Goal: Transaction & Acquisition: Book appointment/travel/reservation

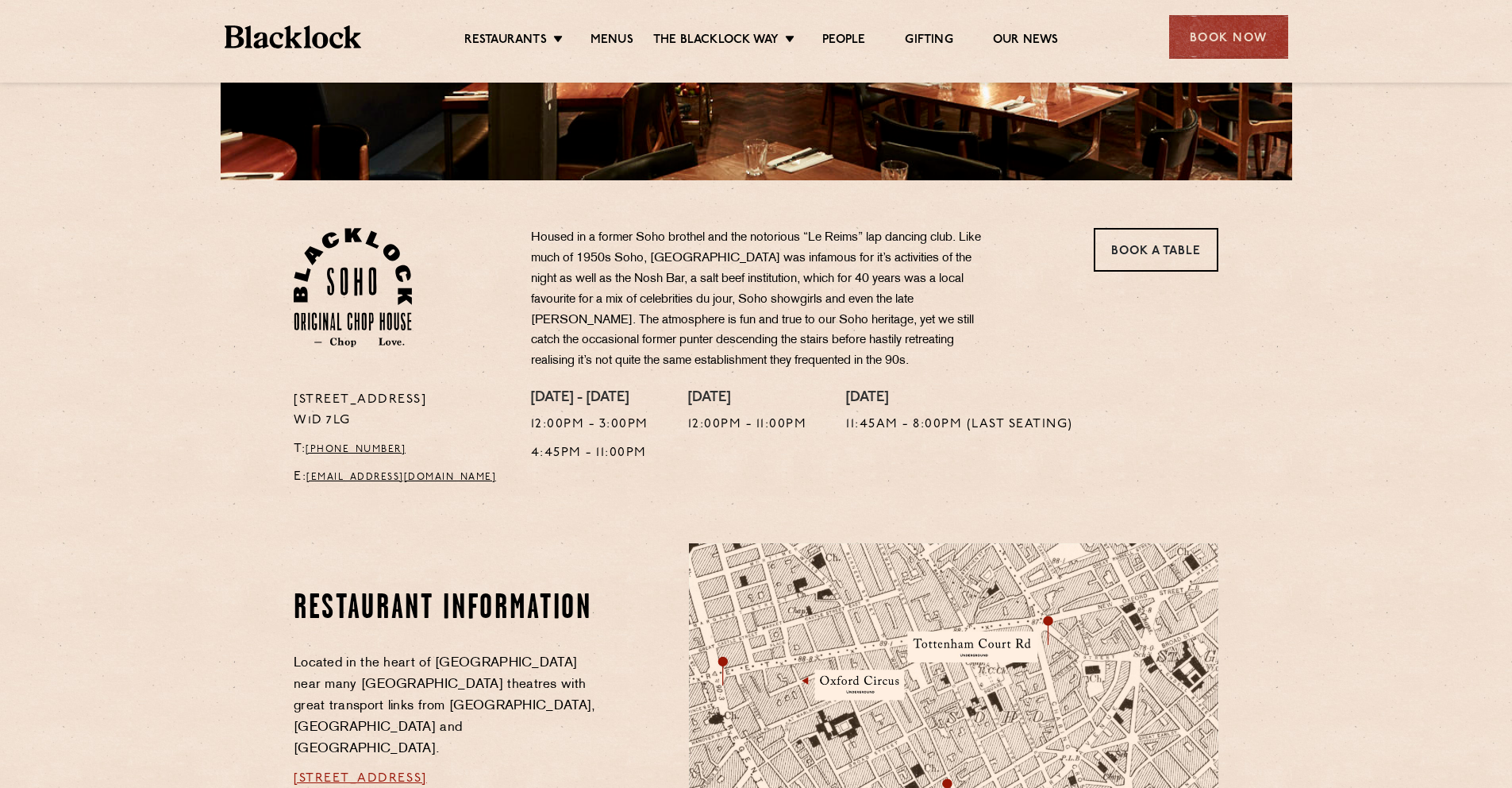
scroll to position [548, 0]
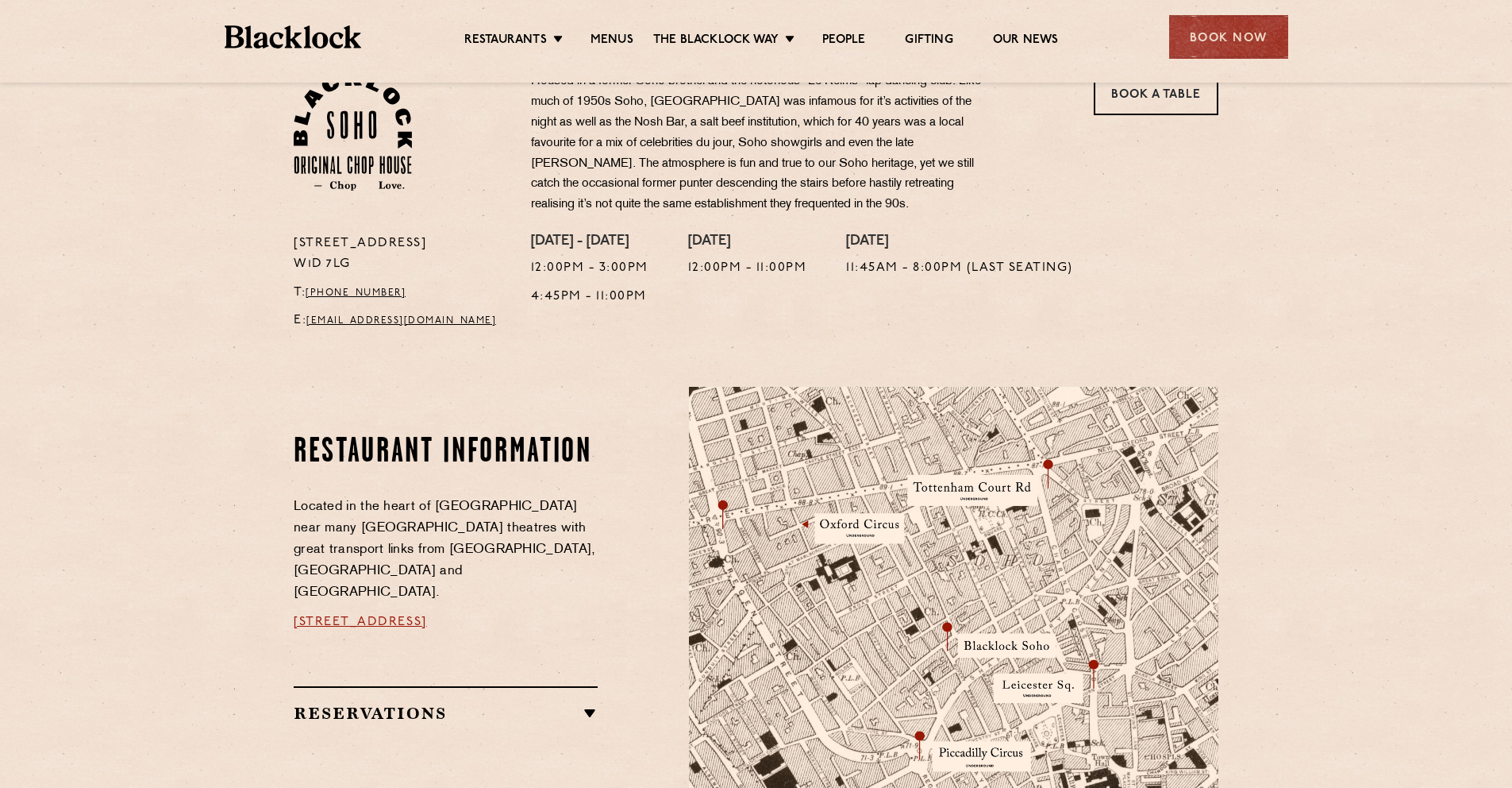
click at [613, 29] on ul "Restaurants Soho City Shoreditch Covent Garden Canary Wharf Manchester Birmingh…" at bounding box center [760, 38] width 799 height 26
click at [620, 39] on link "Menus" at bounding box center [612, 41] width 43 height 18
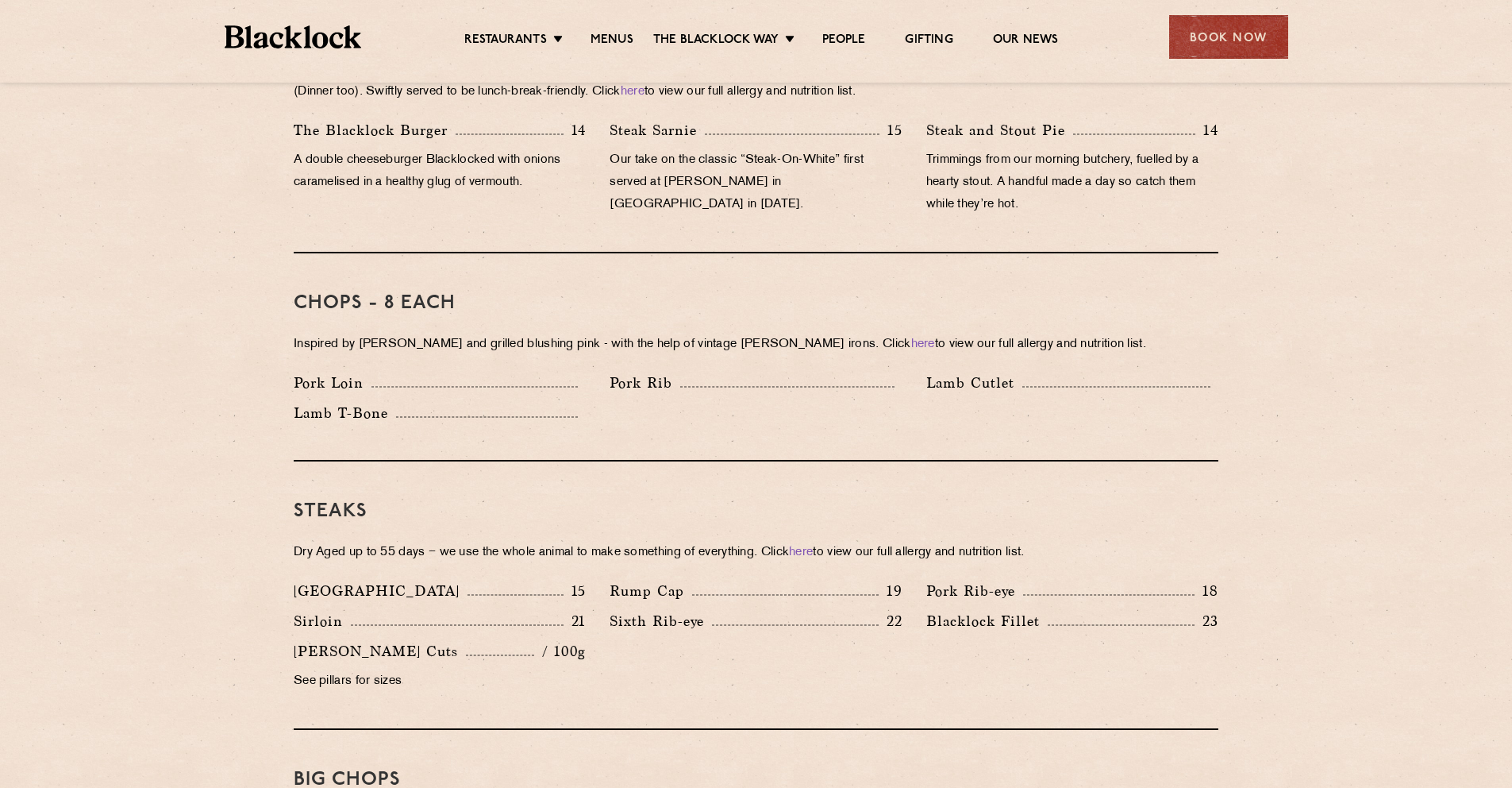
scroll to position [1356, 0]
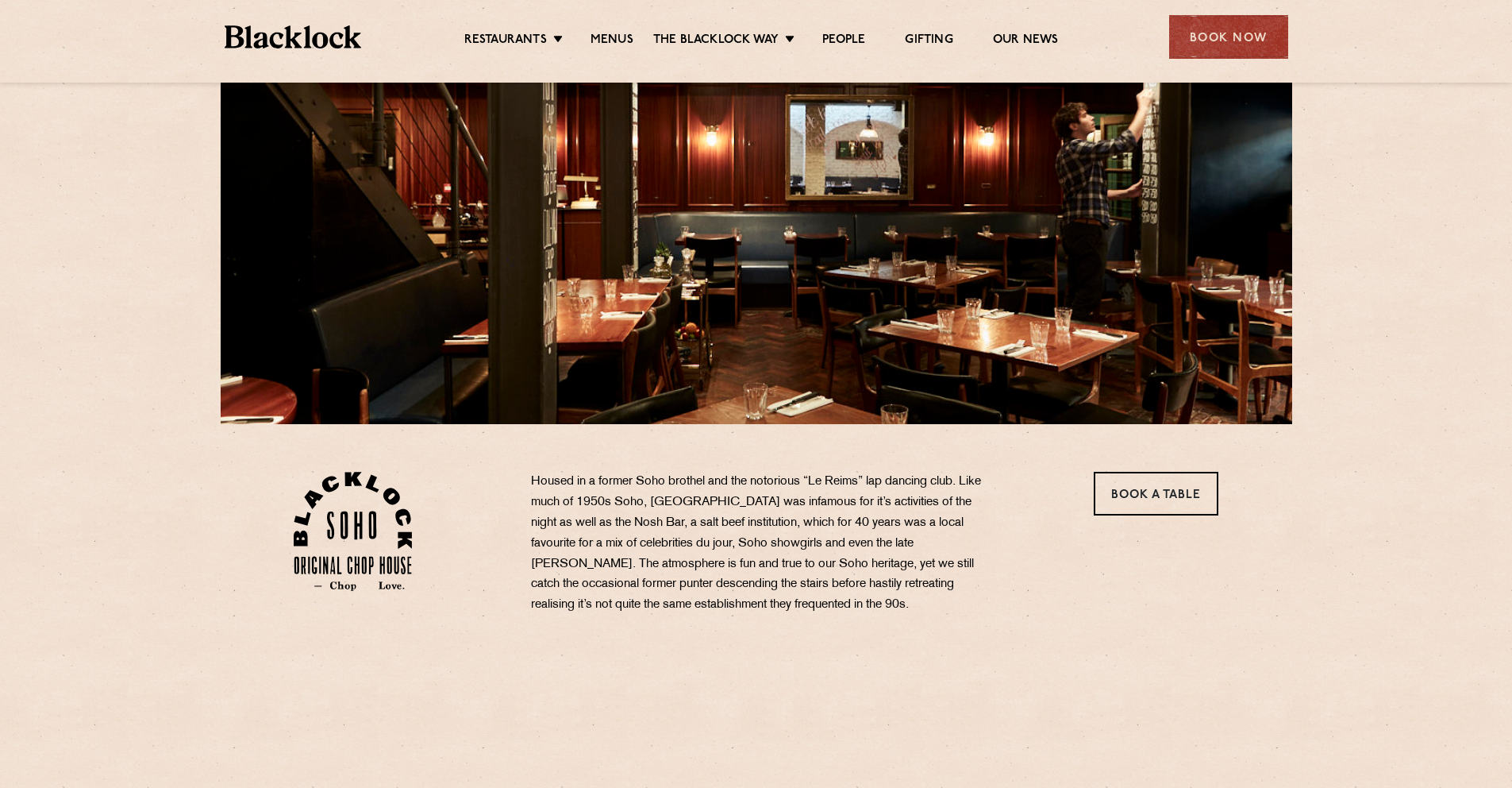
scroll to position [342, 0]
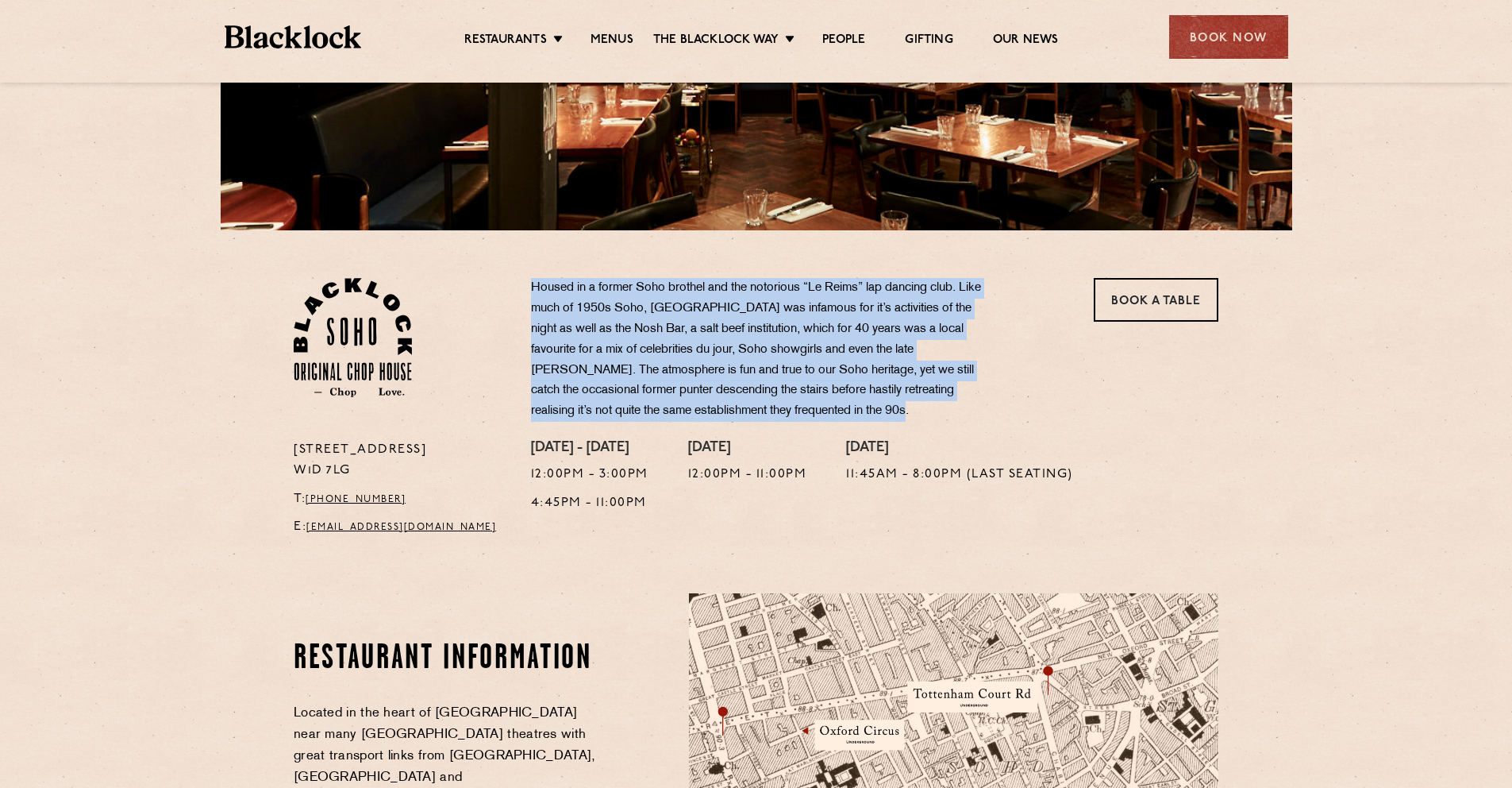
drag, startPoint x: 522, startPoint y: 285, endPoint x: 838, endPoint y: 422, distance: 344.4
click at [842, 425] on div "Housed in a former Soho brothel and the notorious “Le Reims” lap dancing club. …" at bounding box center [796, 359] width 553 height 162
copy p "Housed in a former Soho brothel and the notorious “Le Reims” lap dancing club. …"
click at [1119, 306] on link "Book a Table" at bounding box center [1156, 300] width 125 height 43
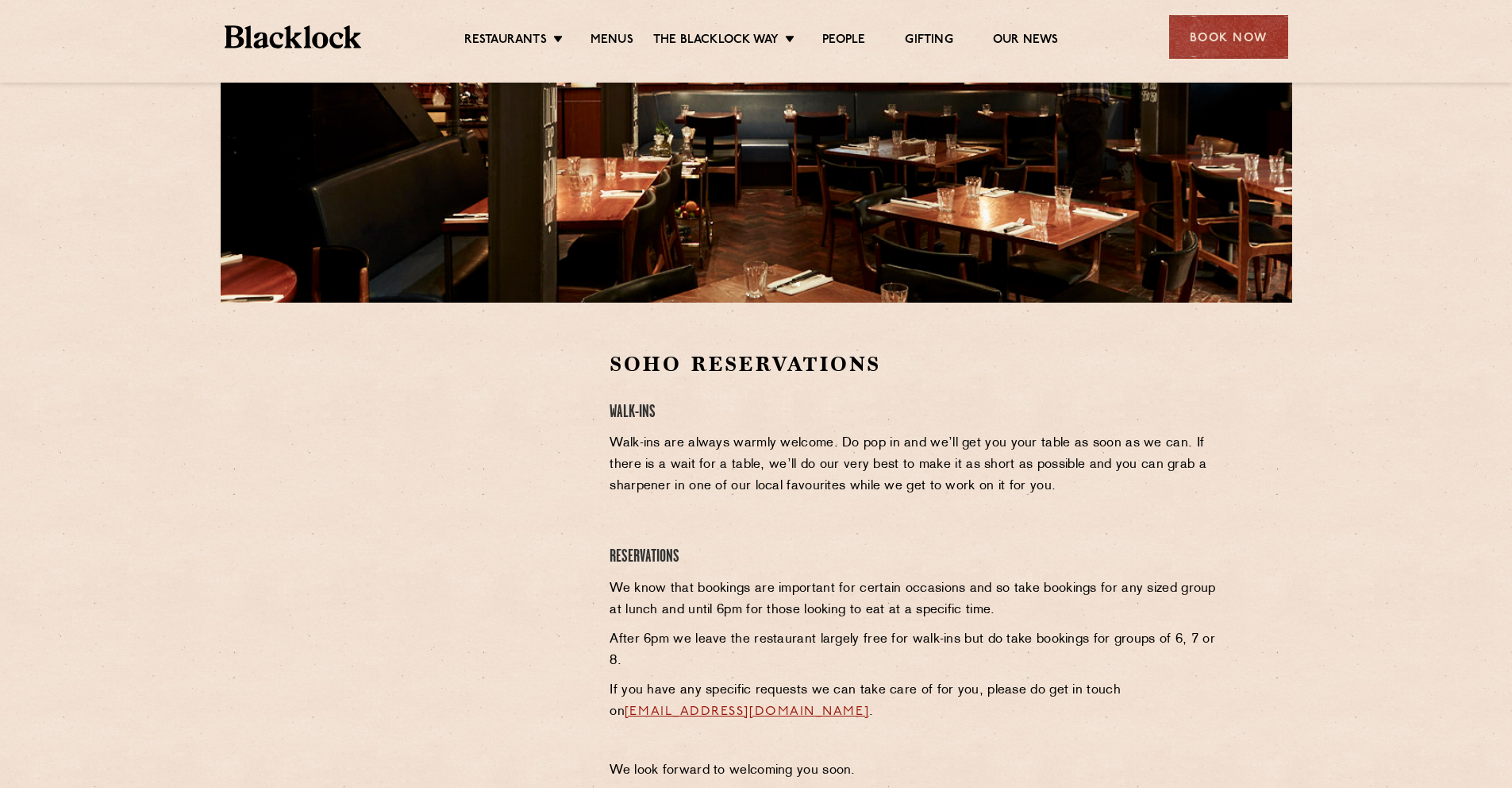
scroll to position [461, 0]
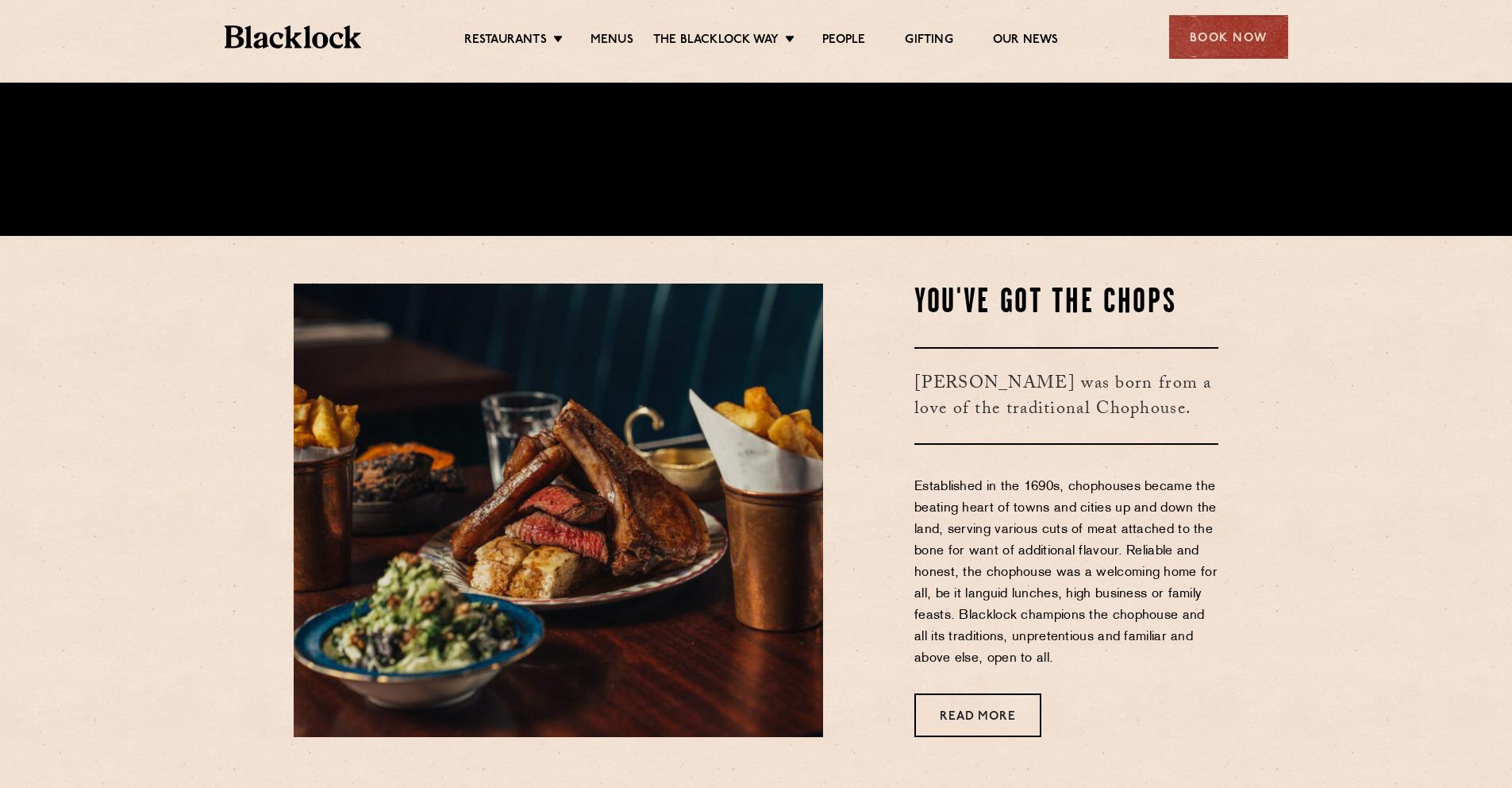
scroll to position [668, 0]
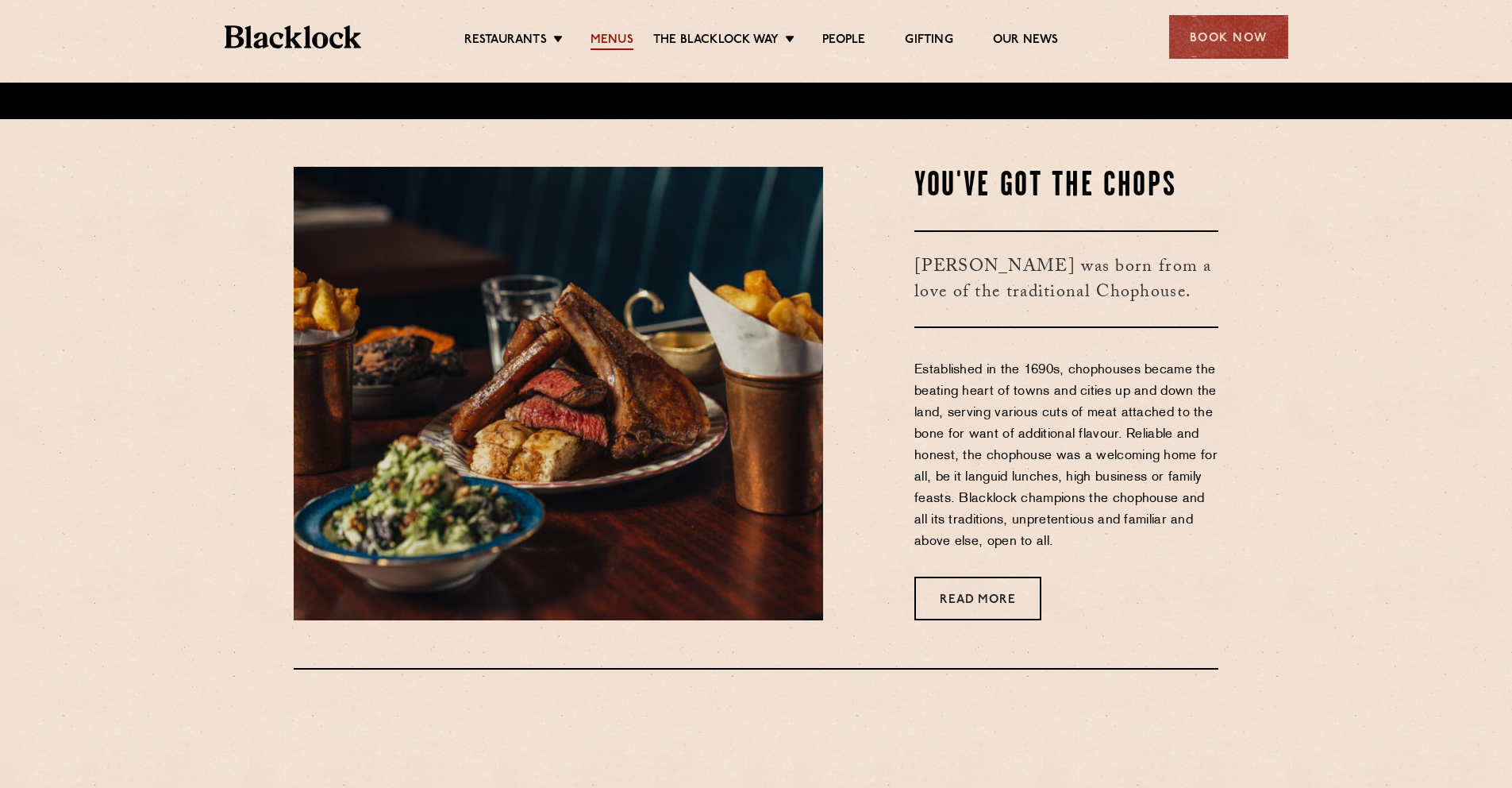
click at [624, 46] on link "Menus" at bounding box center [612, 41] width 43 height 18
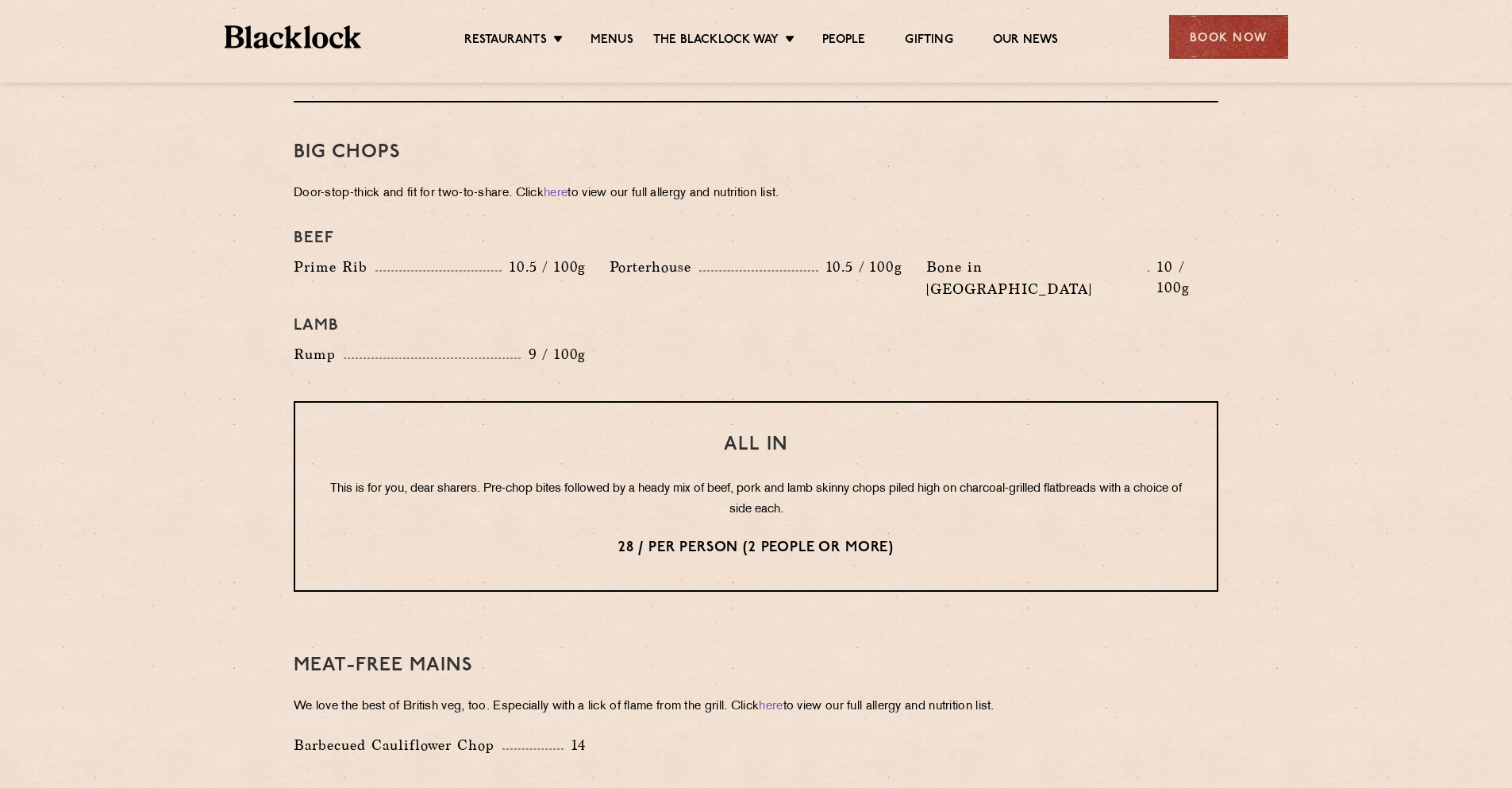
scroll to position [2065, 0]
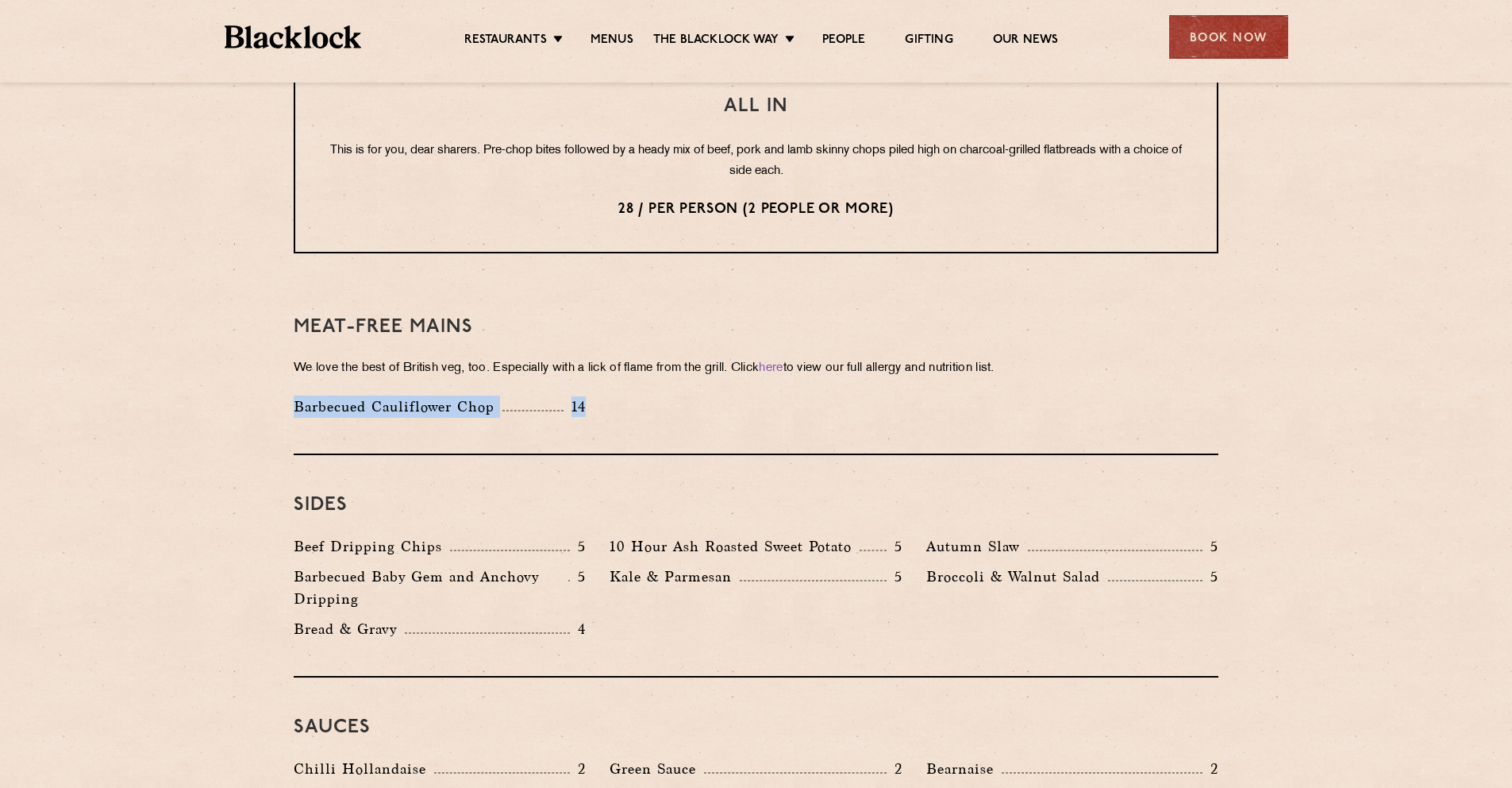
drag, startPoint x: 616, startPoint y: 371, endPoint x: 337, endPoint y: 348, distance: 279.9
click at [337, 348] on div "Meat-Free mains We love the best of British veg, too. Especially with a lick of…" at bounding box center [756, 366] width 924 height 178
click at [367, 396] on p "Barbecued Cauliflower Chop" at bounding box center [398, 407] width 209 height 23
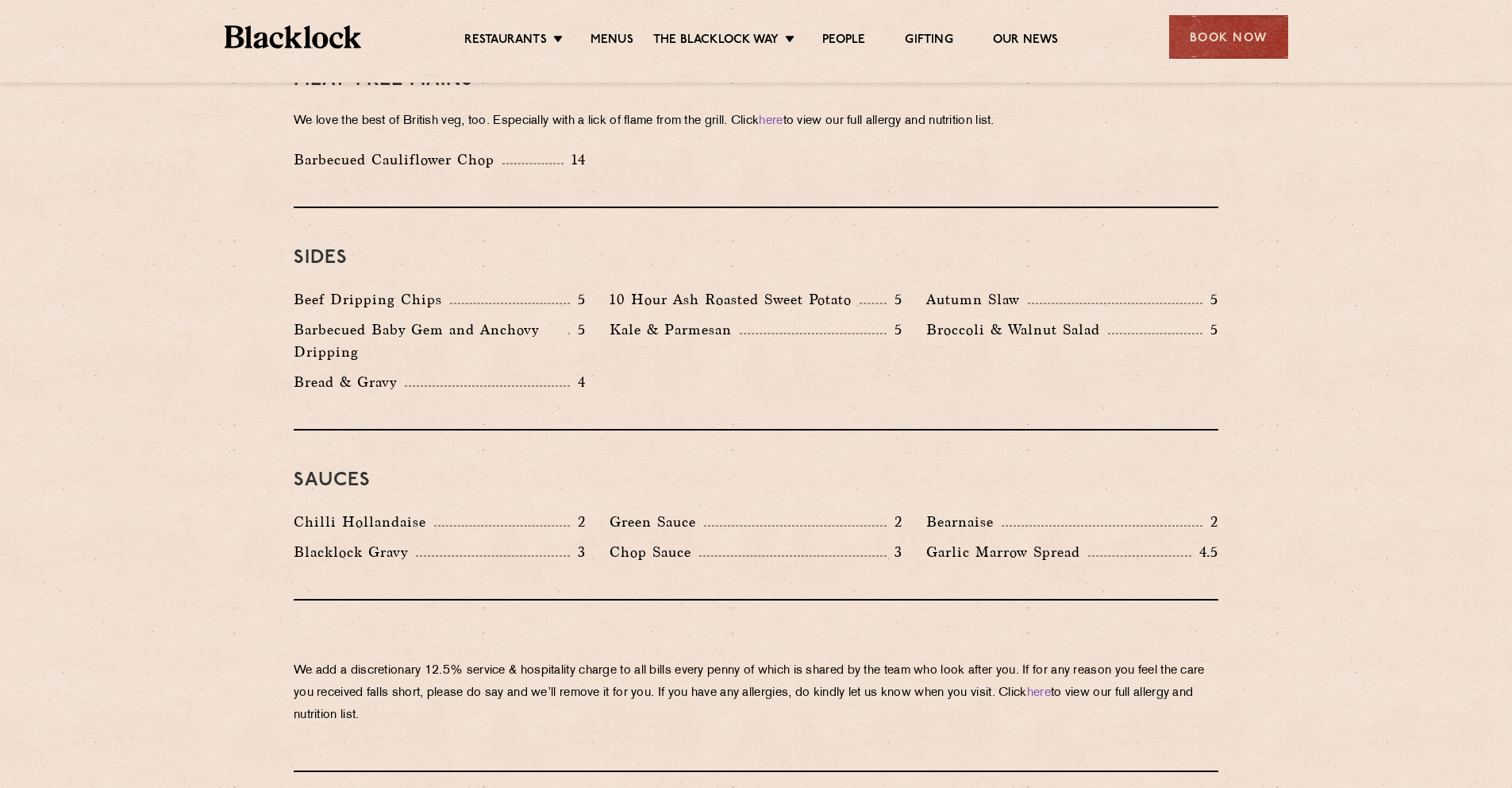
scroll to position [2209, 0]
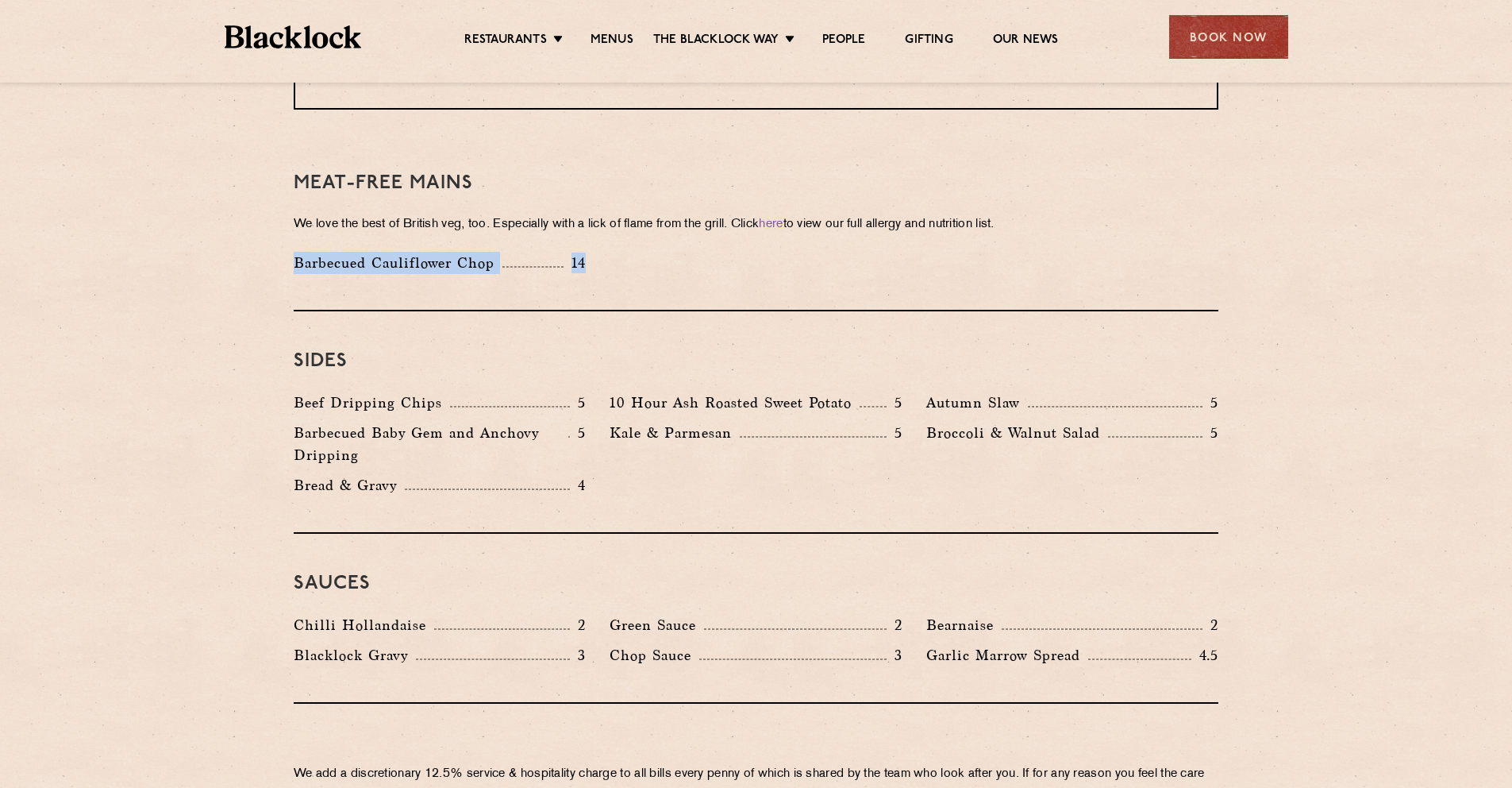
drag, startPoint x: 629, startPoint y: 229, endPoint x: 294, endPoint y: 215, distance: 335.3
click at [293, 252] on div "Barbecued Cauliflower Chop 14" at bounding box center [756, 267] width 949 height 31
click at [554, 311] on div "Sides Beef Dripping Chips 5 10 Hour Ash Roasted Sweet Potato 5 Autumn Slaw 5 Ba…" at bounding box center [756, 422] width 924 height 222
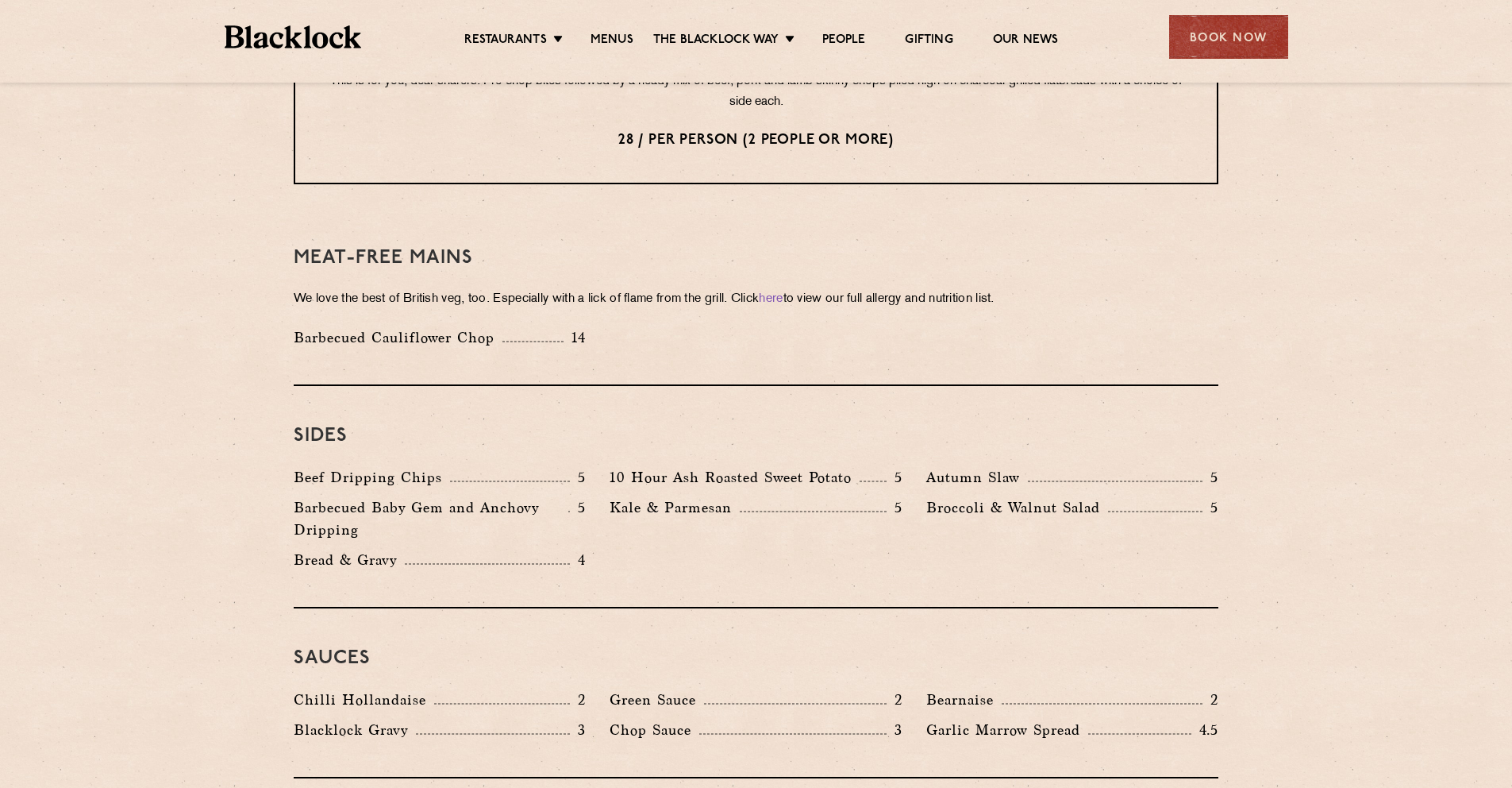
scroll to position [2161, 0]
